Goal: Information Seeking & Learning: Learn about a topic

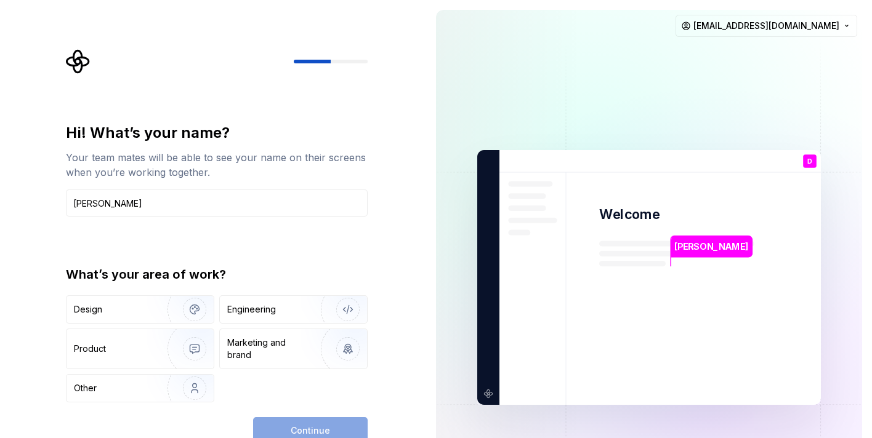
type input "[PERSON_NAME]"
click at [407, 125] on div "Hi! What’s your name? Your team mates will be able to see your name on their sc…" at bounding box center [213, 277] width 426 height 555
click at [174, 342] on img "button" at bounding box center [186, 349] width 79 height 83
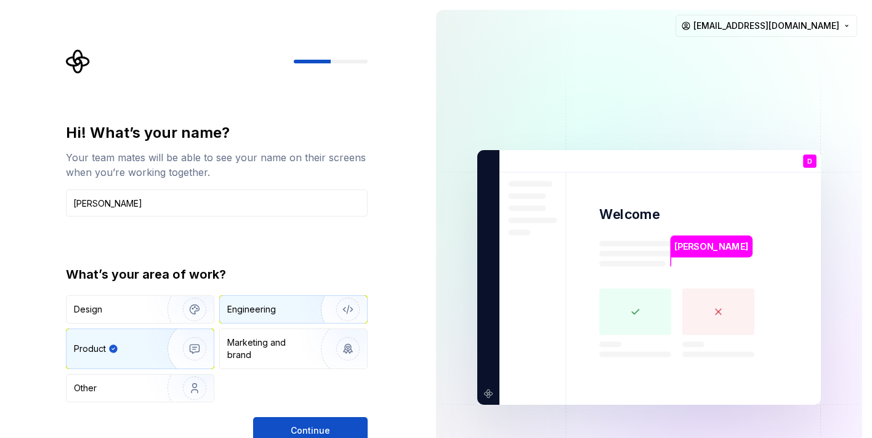
click at [305, 307] on img "button" at bounding box center [340, 310] width 79 height 83
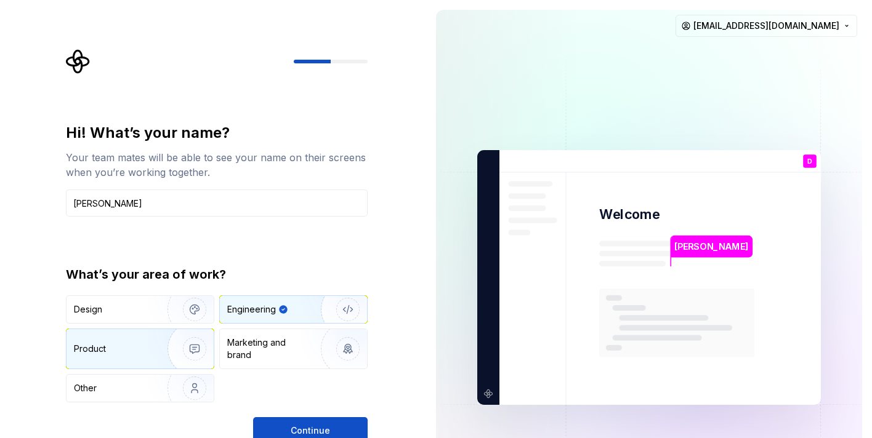
click at [188, 349] on img "button" at bounding box center [186, 349] width 79 height 83
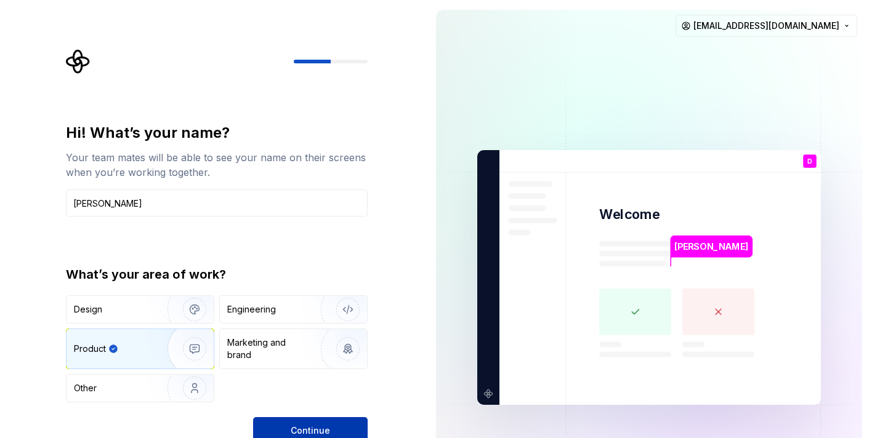
click at [297, 423] on button "Continue" at bounding box center [310, 431] width 115 height 27
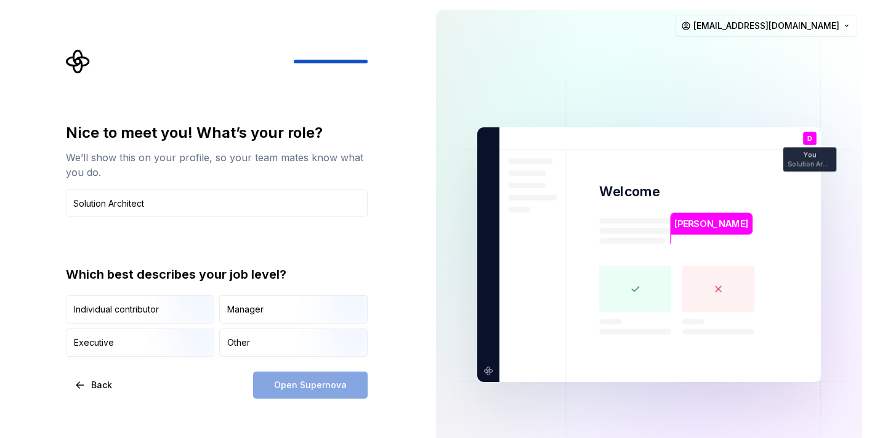
type input "Solution Architect"
click at [396, 341] on div "Nice to meet you! What’s your role? We’ll show this on your profile, so your te…" at bounding box center [213, 255] width 426 height 510
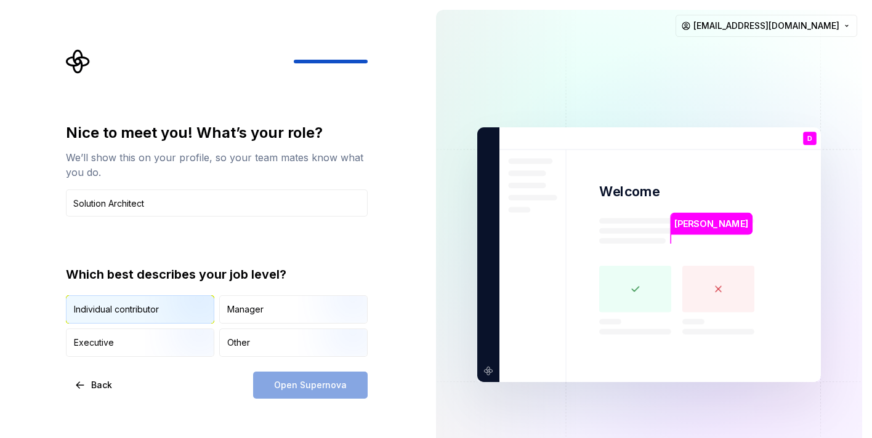
click at [180, 304] on img "button" at bounding box center [184, 325] width 79 height 83
click at [285, 383] on span "Open Supernova" at bounding box center [310, 385] width 73 height 12
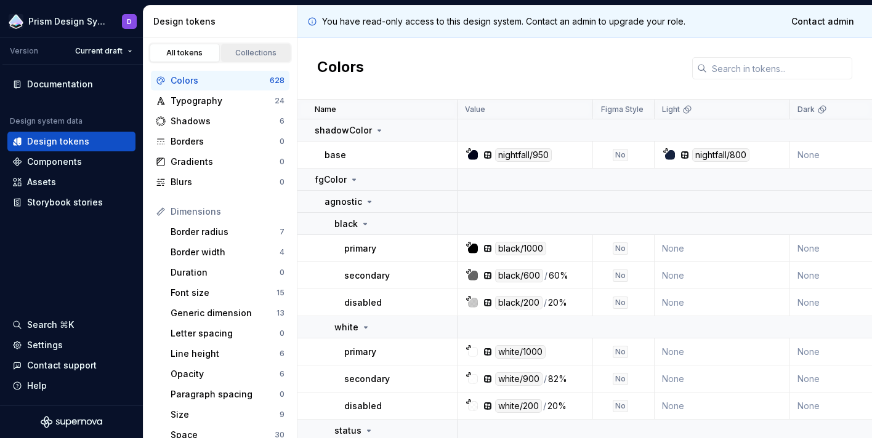
click at [256, 51] on div "Collections" at bounding box center [256, 53] width 62 height 10
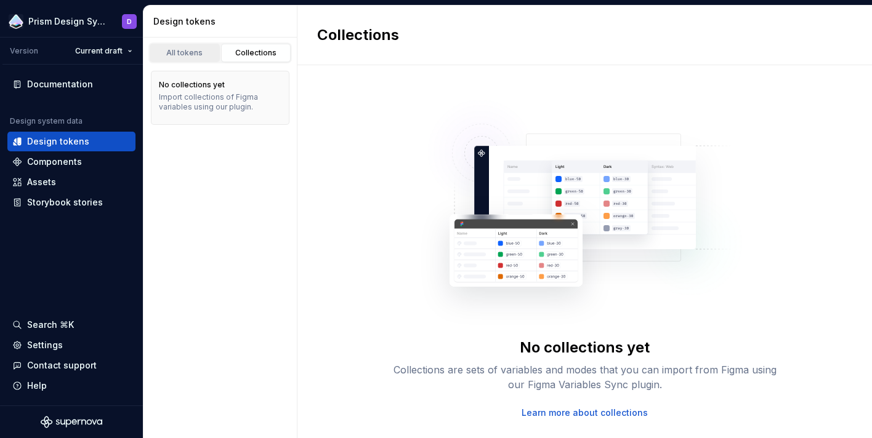
click at [185, 48] on div "All tokens" at bounding box center [185, 53] width 62 height 10
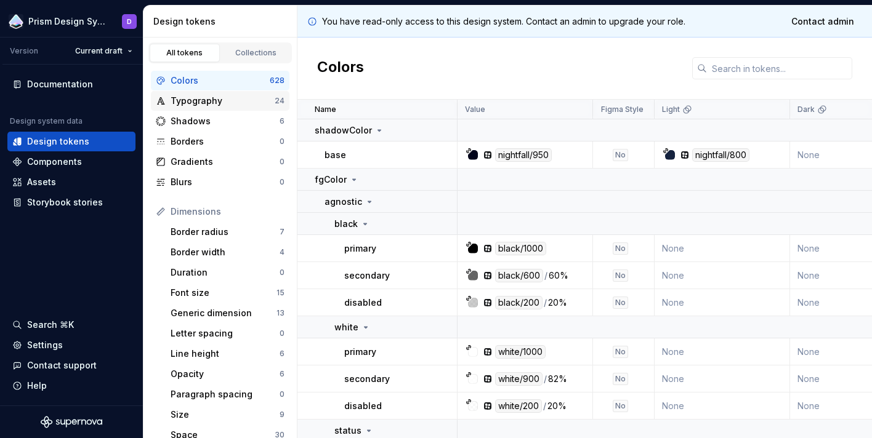
click at [202, 104] on div "Typography" at bounding box center [223, 101] width 104 height 12
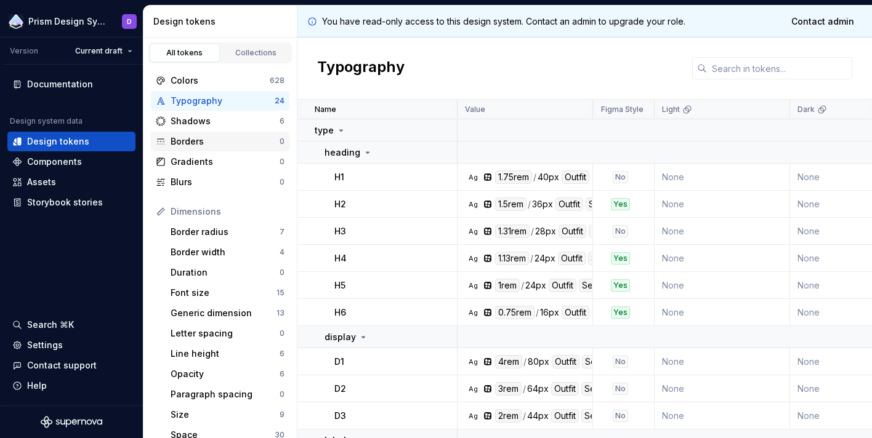
click at [202, 137] on div "Borders" at bounding box center [225, 141] width 109 height 12
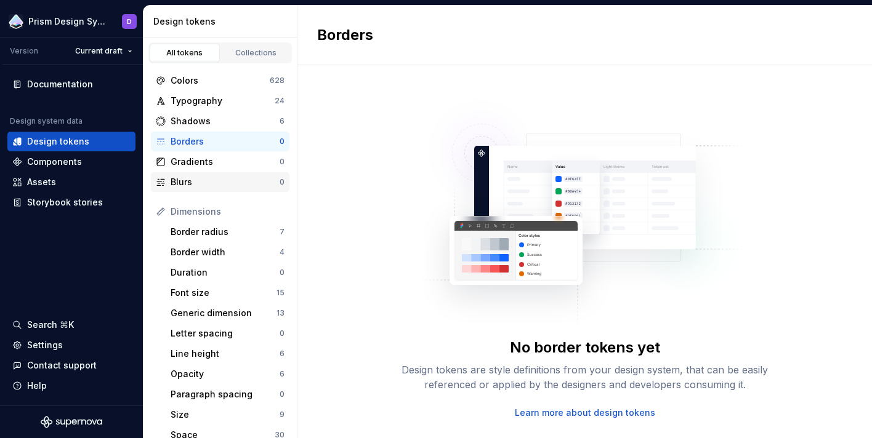
click at [196, 178] on div "Blurs" at bounding box center [225, 182] width 109 height 12
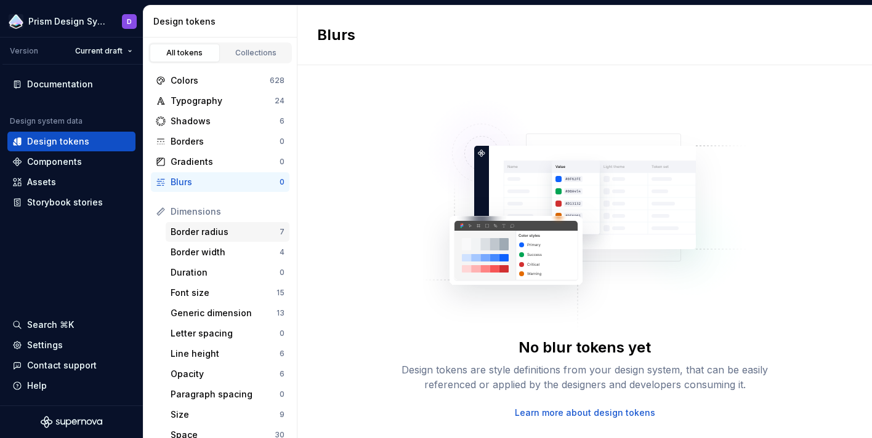
click at [210, 233] on div "Border radius" at bounding box center [225, 232] width 109 height 12
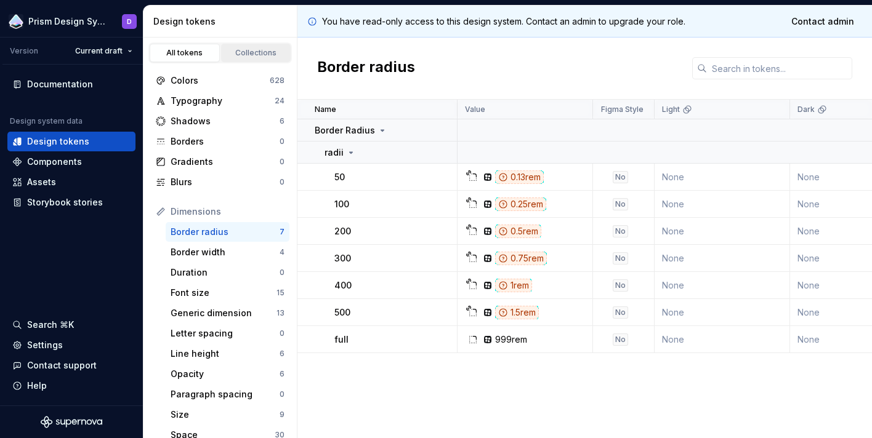
click at [244, 53] on div "Collections" at bounding box center [256, 53] width 62 height 10
